Goal: Information Seeking & Learning: Learn about a topic

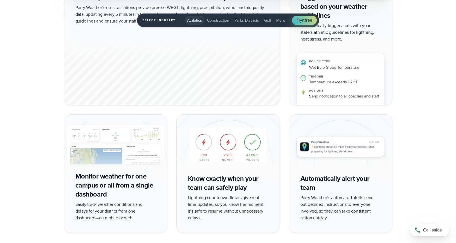
scroll to position [1962, 0]
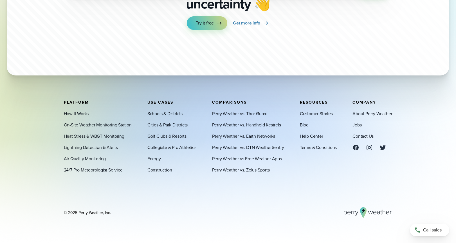
click at [357, 124] on link "Jobs" at bounding box center [356, 124] width 9 height 7
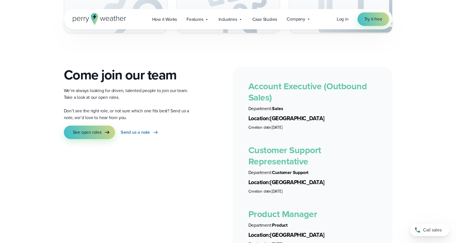
scroll to position [978, 0]
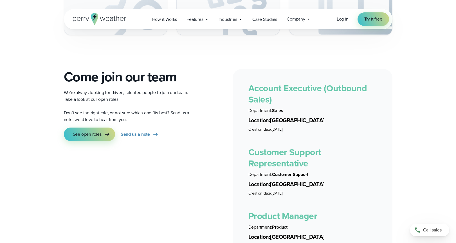
click at [264, 81] on link "Account Executive (Outbound Sales)" at bounding box center [307, 93] width 119 height 25
